Goal: Check status: Check status

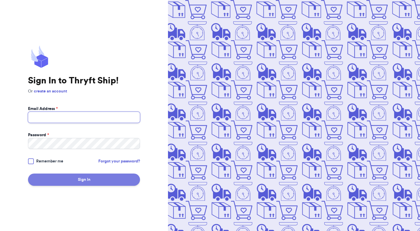
type input "[PERSON_NAME][EMAIL_ADDRESS][DOMAIN_NAME]"
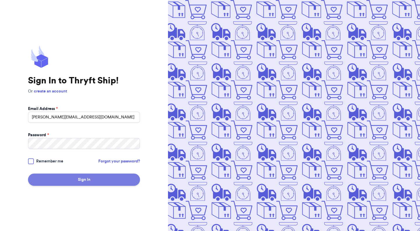
click at [83, 184] on button "Sign In" at bounding box center [84, 180] width 112 height 12
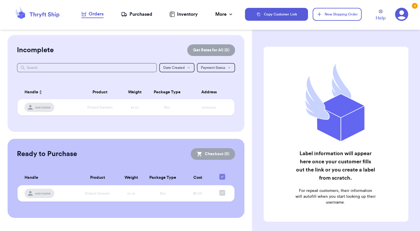
click at [137, 15] on div "Purchased" at bounding box center [136, 14] width 31 height 7
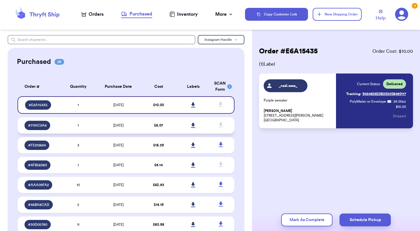
click at [147, 124] on td "$ 6.07" at bounding box center [158, 125] width 35 height 16
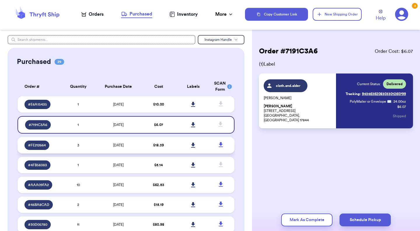
click at [134, 145] on td "[DATE]" at bounding box center [119, 145] width 46 height 16
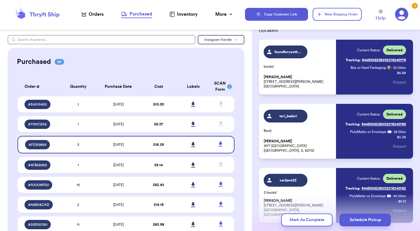
scroll to position [72, 0]
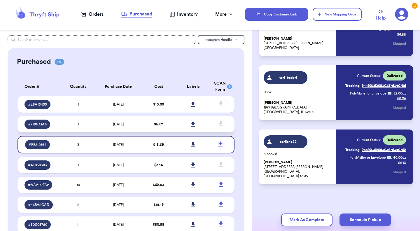
click at [171, 128] on td "$ 6.07" at bounding box center [158, 124] width 35 height 16
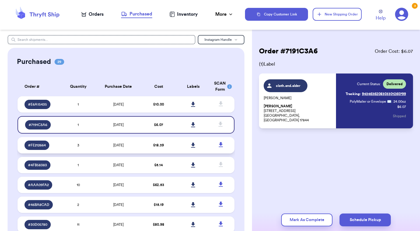
click at [174, 147] on td "$ 18.39" at bounding box center [158, 145] width 35 height 16
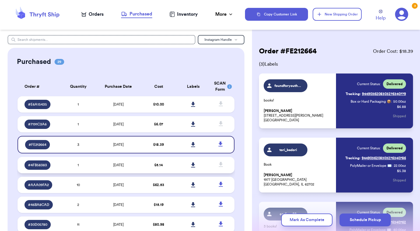
click at [175, 166] on td "$ 5.14" at bounding box center [158, 165] width 35 height 16
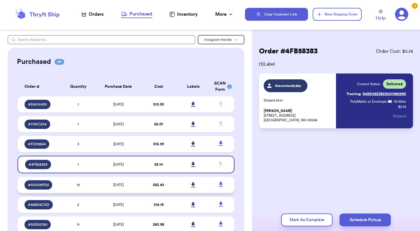
click at [109, 184] on td "[DATE]" at bounding box center [119, 185] width 46 height 16
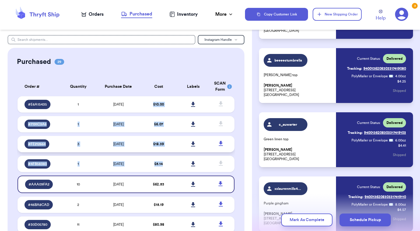
drag, startPoint x: 153, startPoint y: 105, endPoint x: 159, endPoint y: 137, distance: 32.7
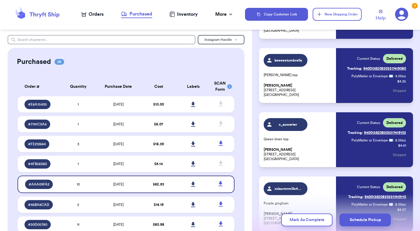
click at [166, 59] on div "Purchased 29" at bounding box center [126, 61] width 218 height 9
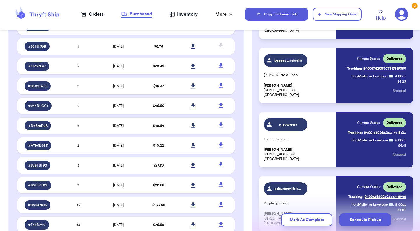
scroll to position [318, 0]
